Goal: Transaction & Acquisition: Subscribe to service/newsletter

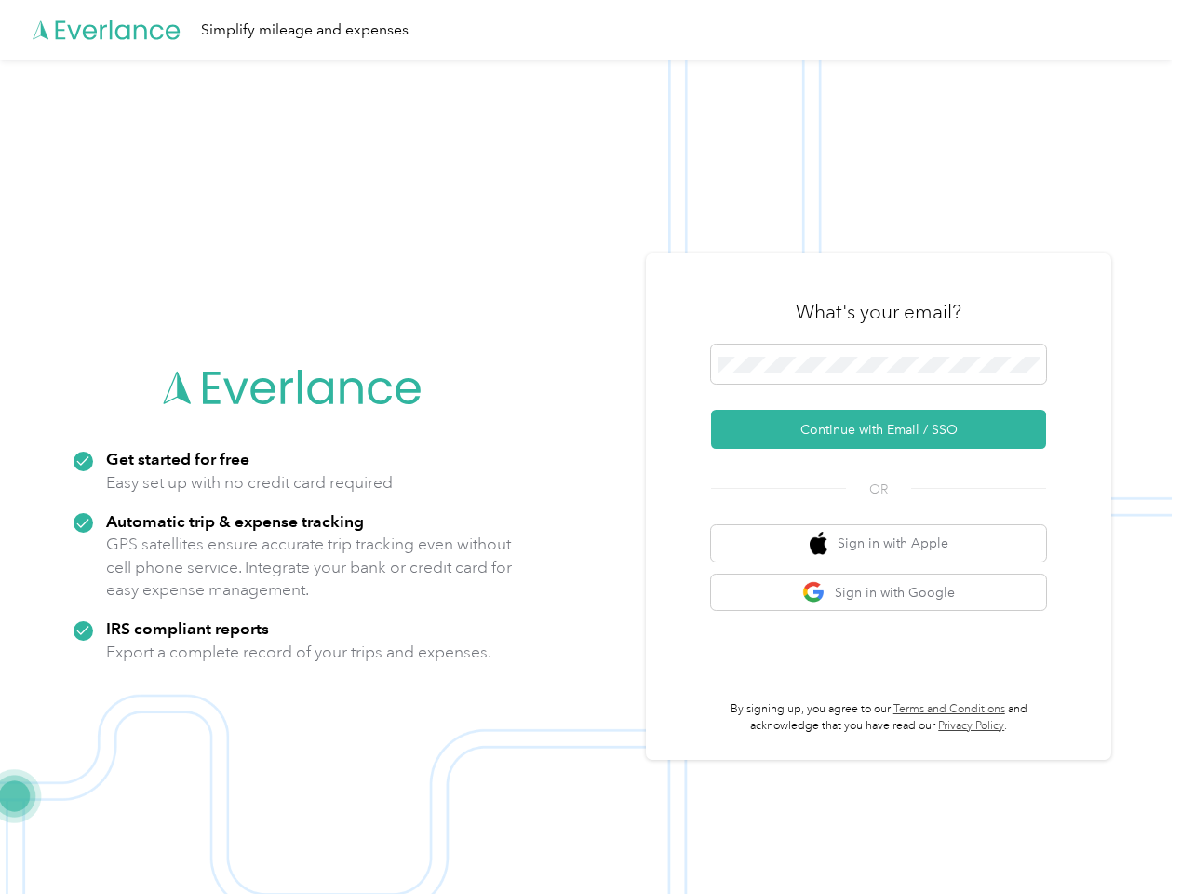
click at [590, 447] on img at bounding box center [586, 507] width 1172 height 894
click at [590, 30] on div "Simplify mileage and expenses" at bounding box center [586, 30] width 1172 height 60
click at [886, 429] on button "Continue with Email / SSO" at bounding box center [878, 429] width 335 height 39
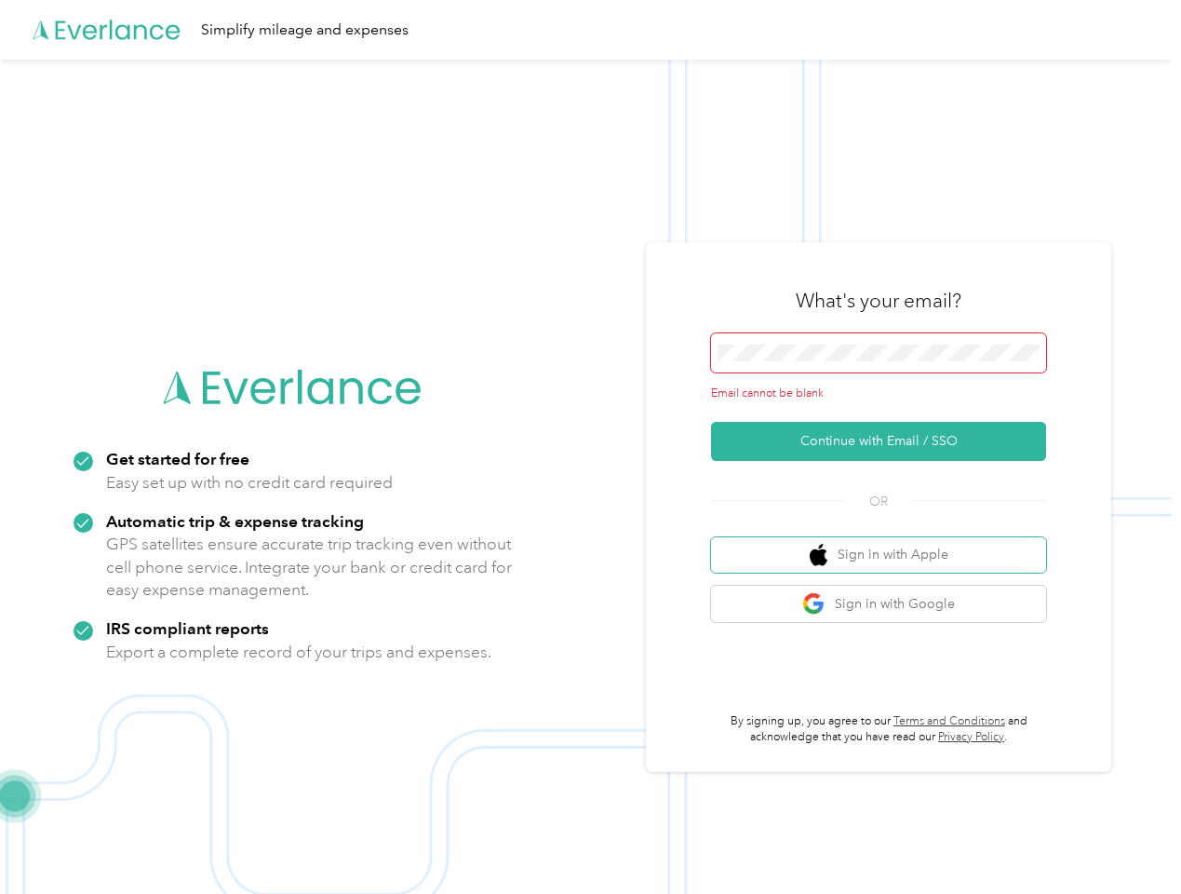
click at [886, 543] on button "Sign in with Apple" at bounding box center [878, 555] width 335 height 36
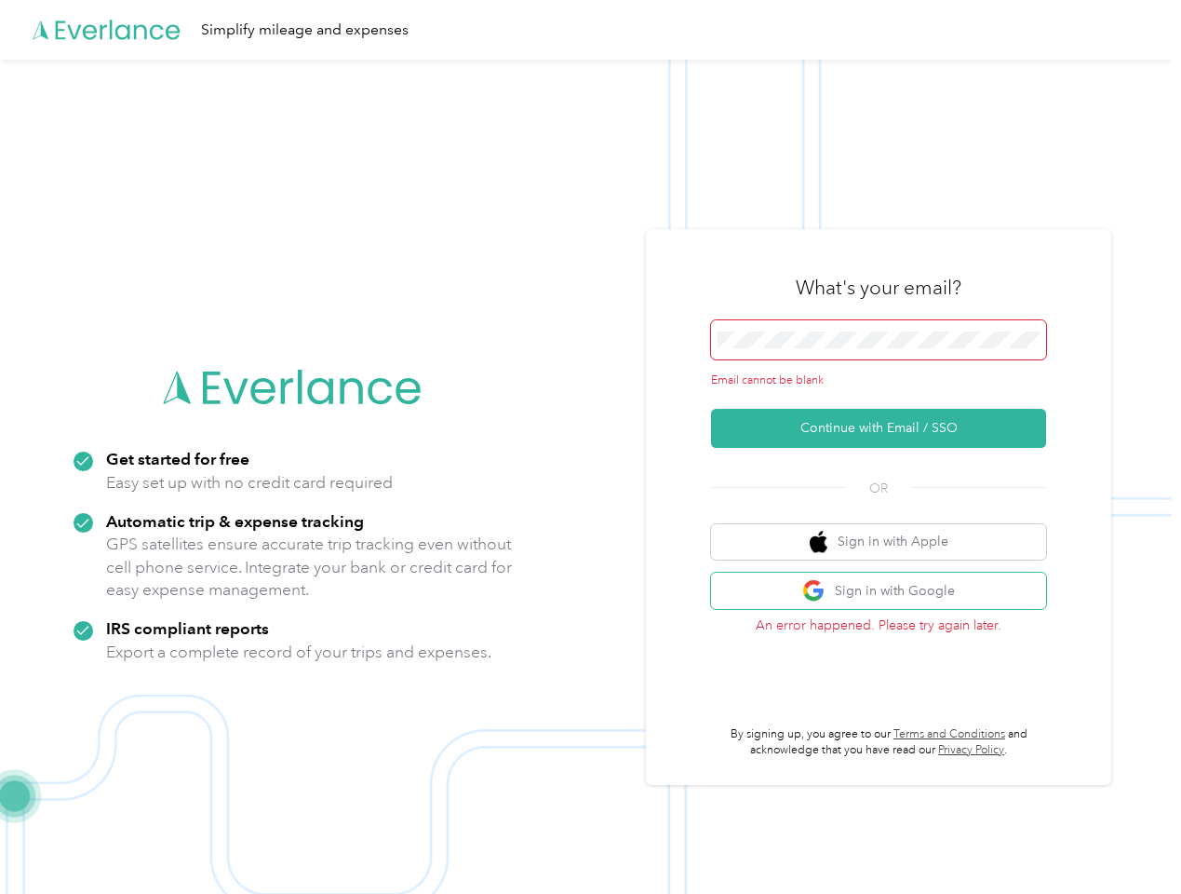
click at [886, 592] on button "Sign in with Google" at bounding box center [878, 590] width 335 height 36
